Goal: Navigation & Orientation: Find specific page/section

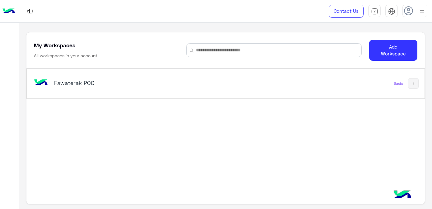
click at [72, 74] on div "Fawaterak POC" at bounding box center [148, 83] width 232 height 18
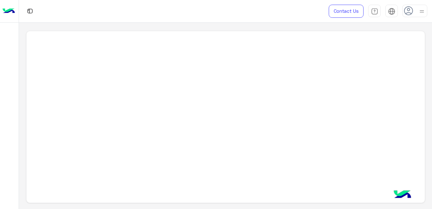
scroll to position [2, 0]
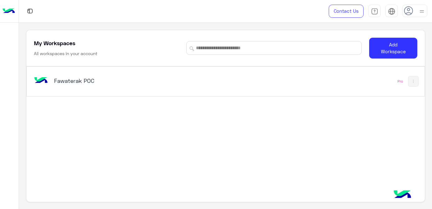
click at [87, 82] on h5 "Fawaterak POC" at bounding box center [123, 80] width 139 height 7
click at [177, 87] on div "Fawaterak POC" at bounding box center [148, 81] width 232 height 18
drag, startPoint x: 177, startPoint y: 87, endPoint x: 174, endPoint y: 126, distance: 38.4
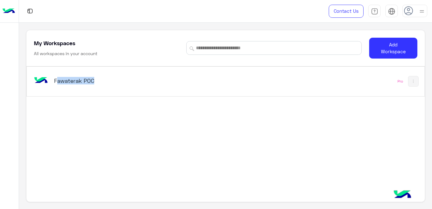
click at [174, 126] on div "Fawaterak POC Pro" at bounding box center [225, 134] width 399 height 136
click at [204, 74] on div "Fawaterak POC" at bounding box center [148, 81] width 232 height 18
click at [415, 82] on button at bounding box center [413, 81] width 11 height 11
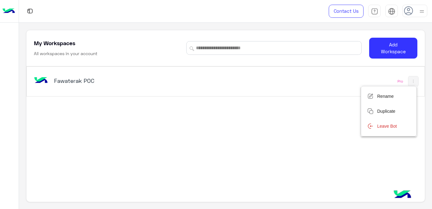
click at [224, 75] on div at bounding box center [216, 104] width 432 height 209
click at [200, 87] on div "Fawaterak POC" at bounding box center [148, 81] width 232 height 18
click at [36, 78] on img at bounding box center [40, 80] width 17 height 17
drag, startPoint x: 36, startPoint y: 78, endPoint x: 231, endPoint y: 91, distance: 194.9
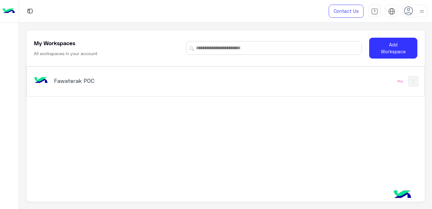
click at [231, 91] on div "Fawaterak POC Pro" at bounding box center [226, 82] width 398 height 30
drag, startPoint x: 210, startPoint y: 91, endPoint x: 128, endPoint y: 78, distance: 83.1
drag, startPoint x: 128, startPoint y: 78, endPoint x: 56, endPoint y: 79, distance: 71.9
drag, startPoint x: 56, startPoint y: 79, endPoint x: 45, endPoint y: 76, distance: 11.4
drag, startPoint x: 45, startPoint y: 76, endPoint x: 277, endPoint y: 83, distance: 232.2
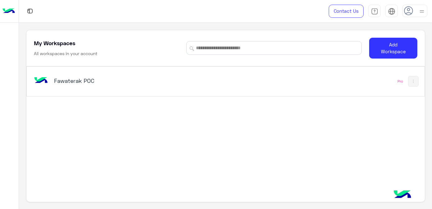
click at [277, 83] on div "Fawaterak POC Pro" at bounding box center [226, 82] width 398 height 30
click at [10, 11] on img at bounding box center [8, 11] width 12 height 13
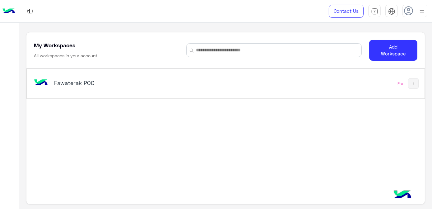
click at [189, 87] on div "Fawaterak POC" at bounding box center [148, 83] width 232 height 18
click at [129, 86] on h5 "Fawaterak POC" at bounding box center [123, 82] width 139 height 7
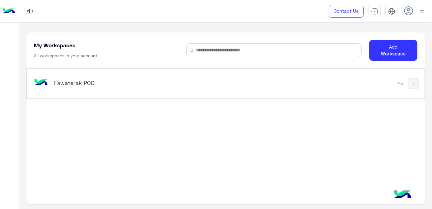
click at [129, 86] on h5 "Fawaterak POC" at bounding box center [123, 82] width 139 height 7
drag, startPoint x: 129, startPoint y: 86, endPoint x: 146, endPoint y: 92, distance: 18.9
click at [146, 92] on div "Fawaterak POC Pro" at bounding box center [226, 84] width 398 height 30
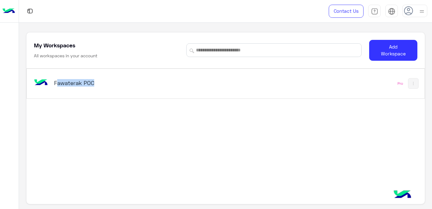
click at [146, 92] on div "Fawaterak POC Pro" at bounding box center [226, 84] width 398 height 30
click at [217, 96] on div "Fawaterak POC Pro" at bounding box center [226, 84] width 398 height 30
click at [221, 92] on div "Fawaterak POC Pro" at bounding box center [226, 84] width 398 height 30
click at [413, 81] on img at bounding box center [413, 83] width 5 height 5
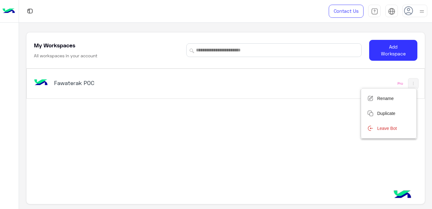
click at [249, 91] on div at bounding box center [216, 104] width 432 height 209
click at [249, 91] on div "Fawaterak POC" at bounding box center [148, 83] width 232 height 18
click at [45, 80] on img at bounding box center [40, 82] width 17 height 17
click at [5, 10] on img at bounding box center [8, 11] width 12 height 13
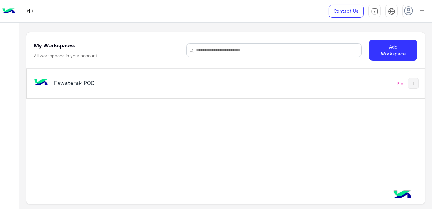
click at [5, 10] on img at bounding box center [8, 11] width 12 height 13
